Goal: Transaction & Acquisition: Purchase product/service

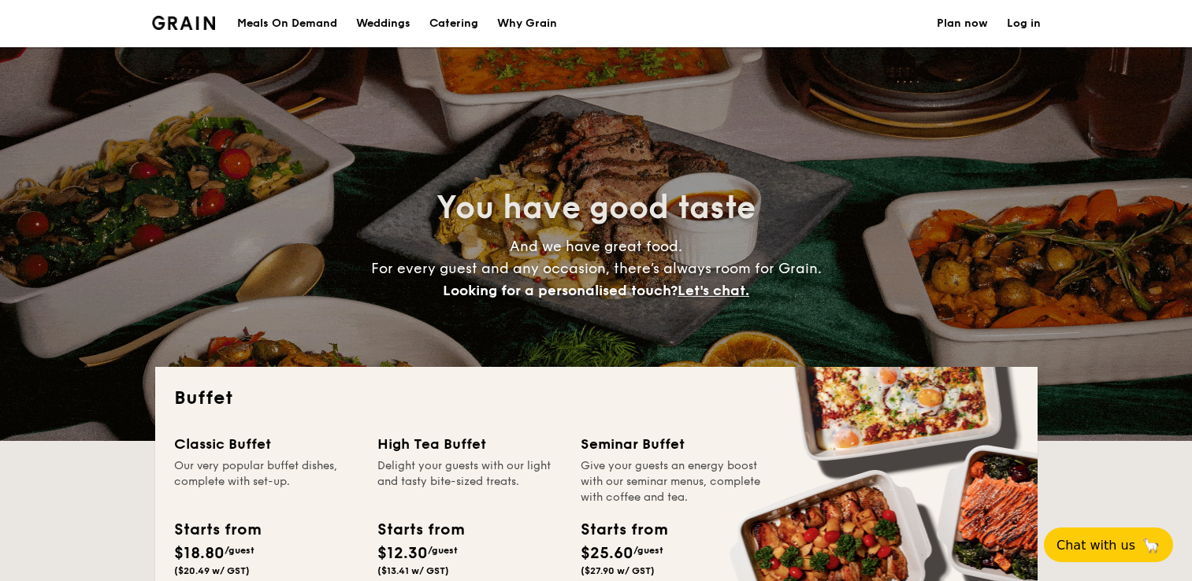
select select
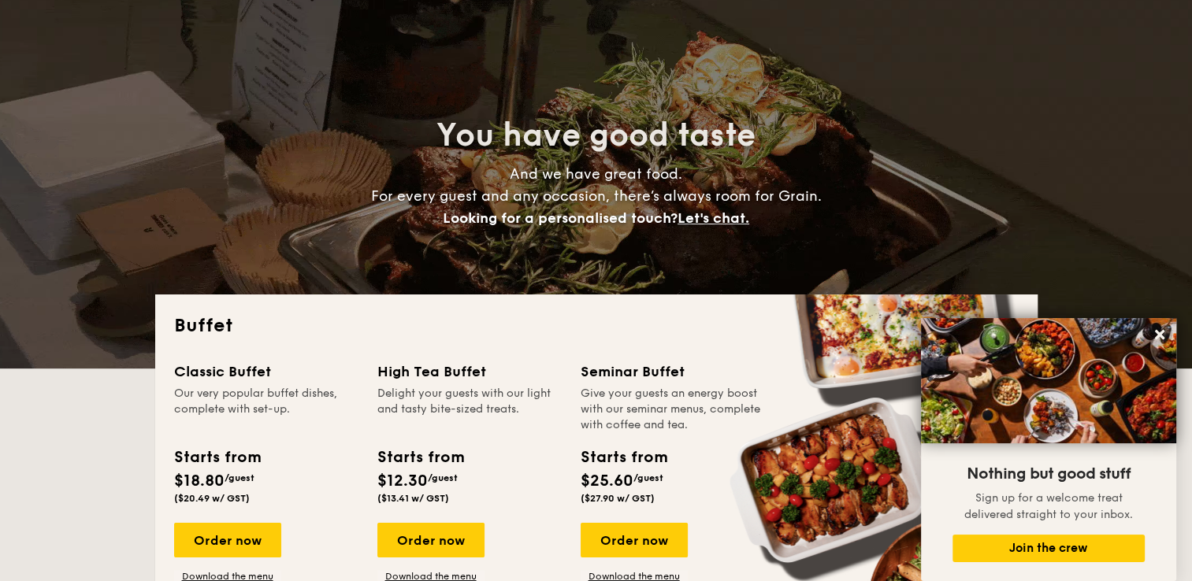
scroll to position [158, 0]
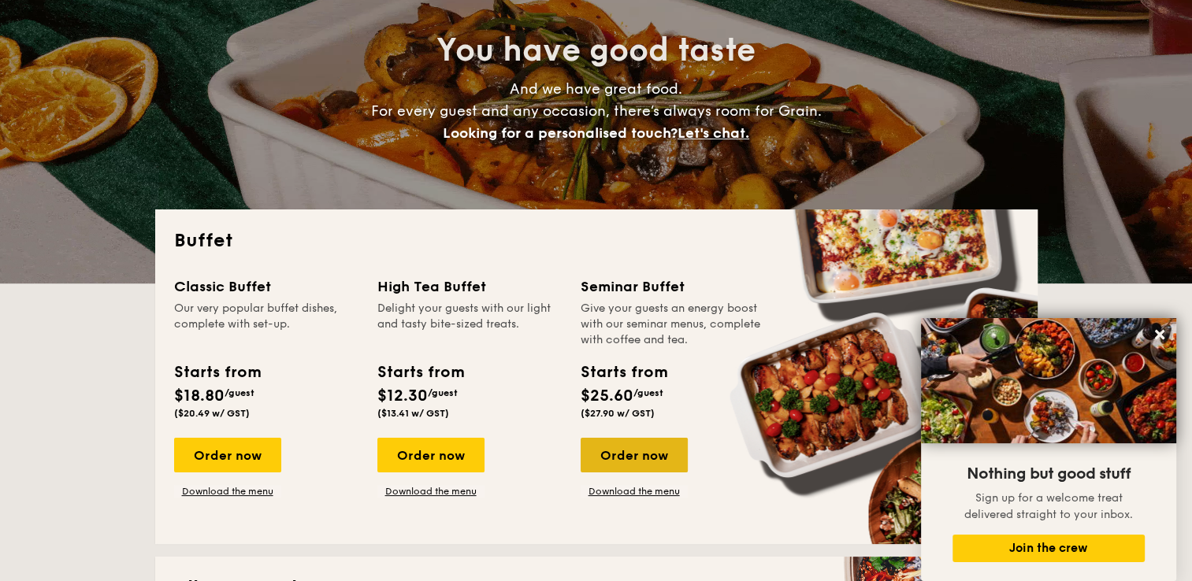
click at [630, 460] on div "Order now" at bounding box center [634, 455] width 107 height 35
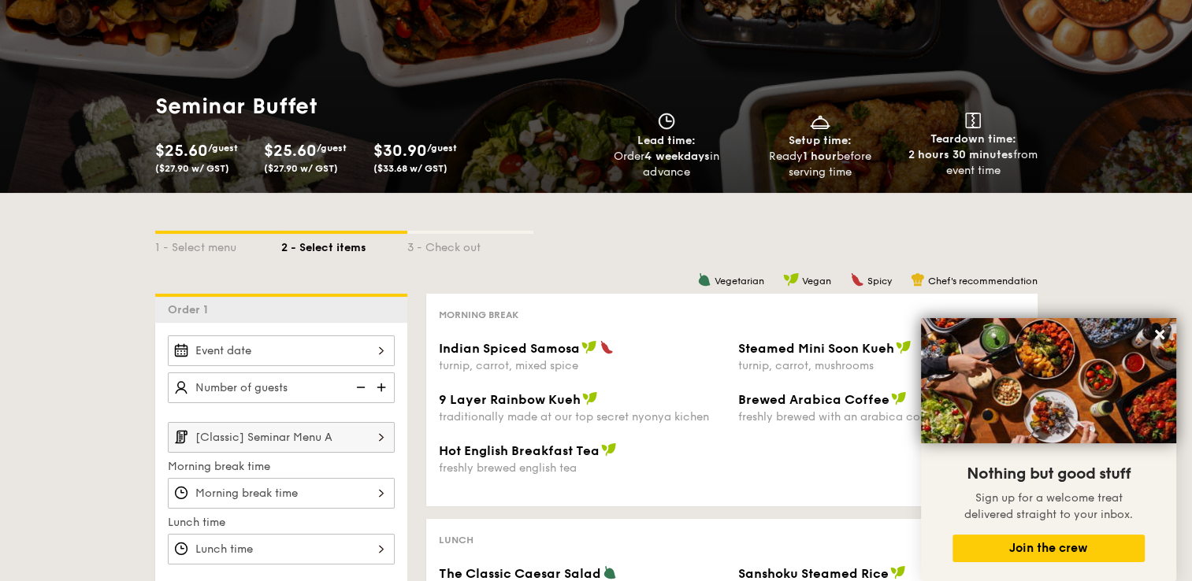
scroll to position [158, 0]
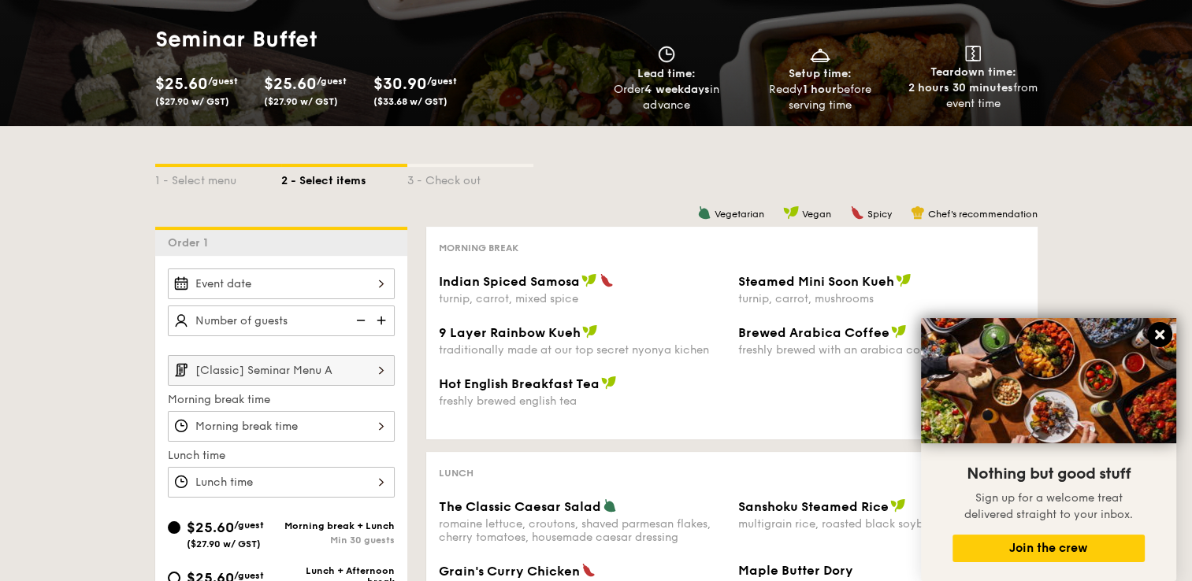
click at [1163, 339] on icon at bounding box center [1159, 334] width 9 height 9
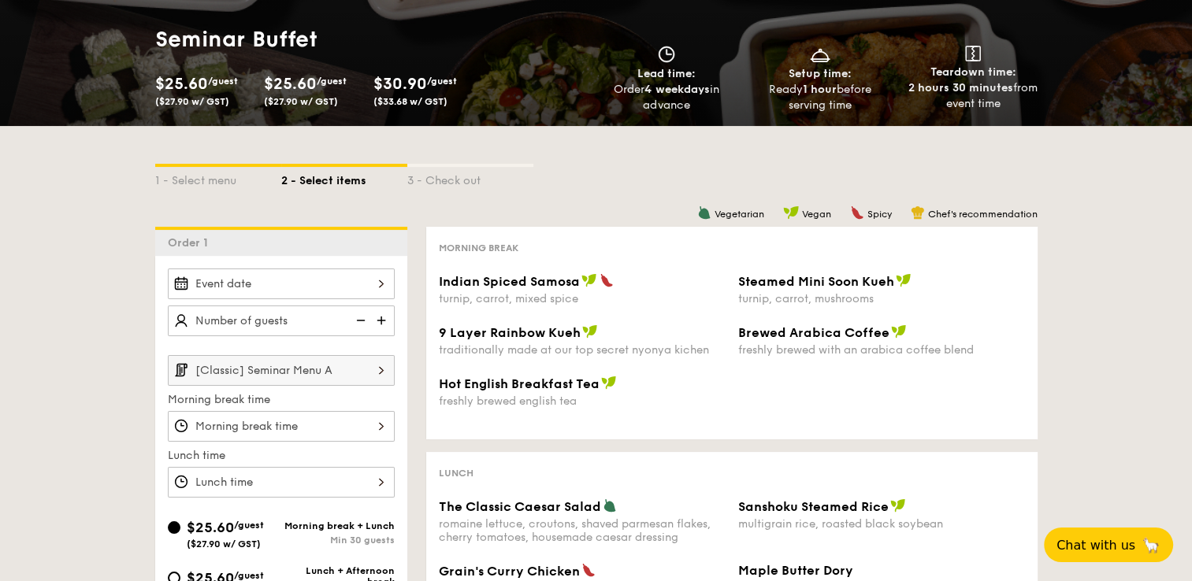
scroll to position [0, 0]
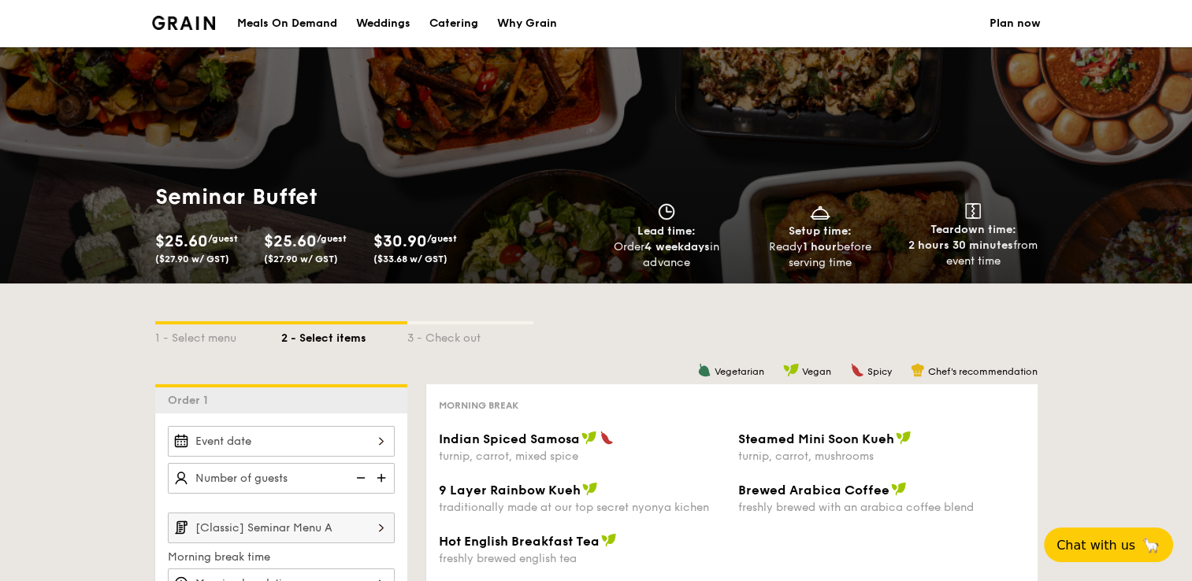
click at [470, 24] on div "Catering" at bounding box center [453, 23] width 49 height 47
select select
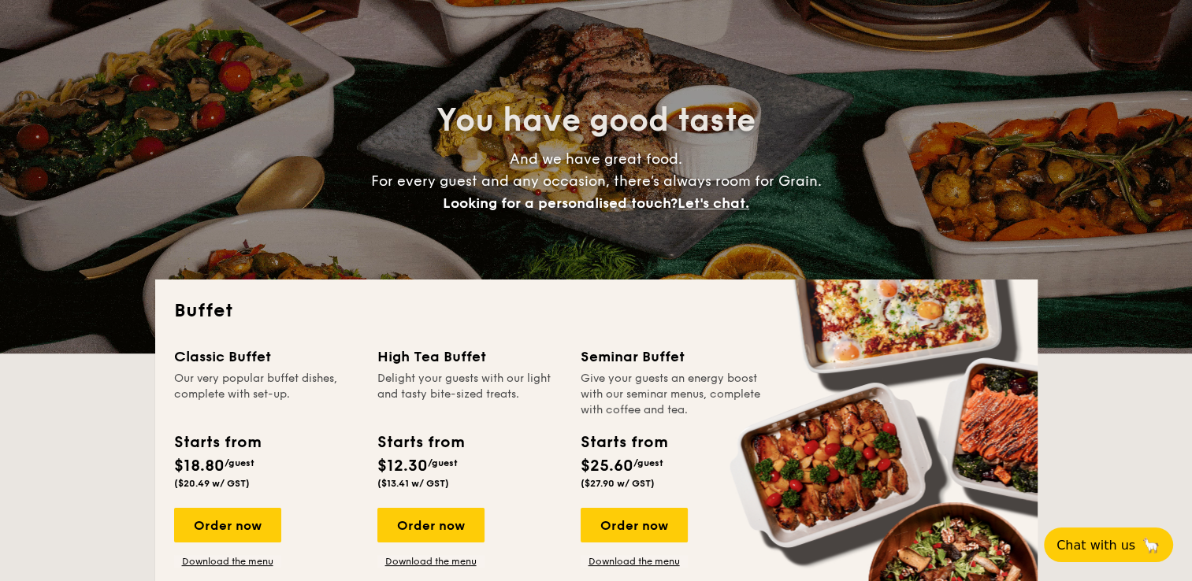
scroll to position [158, 0]
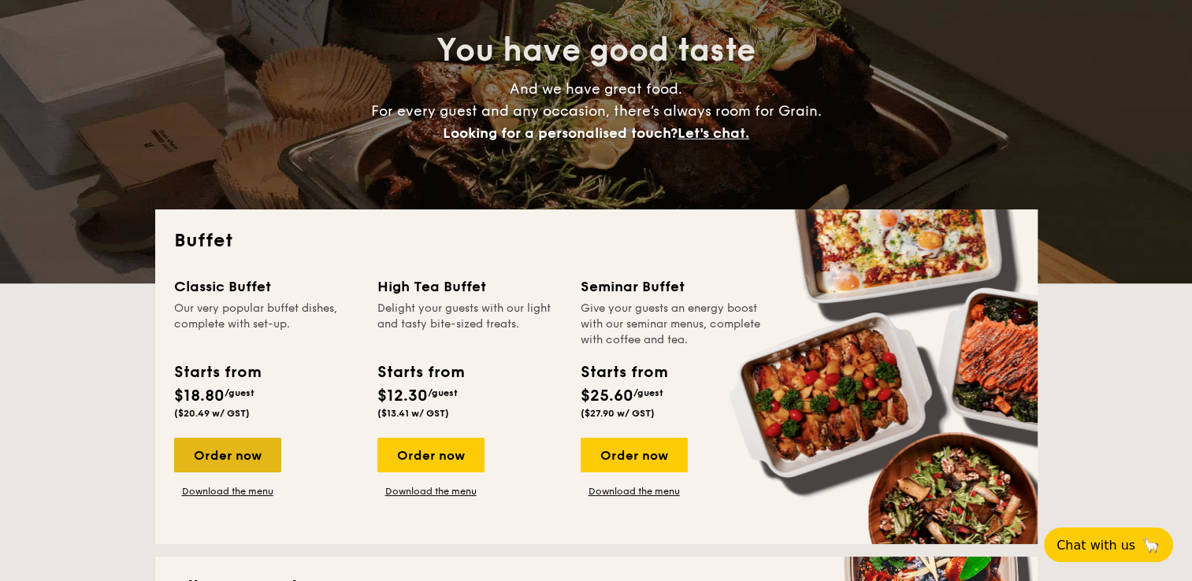
click at [233, 459] on div "Order now" at bounding box center [227, 455] width 107 height 35
